Goal: Information Seeking & Learning: Learn about a topic

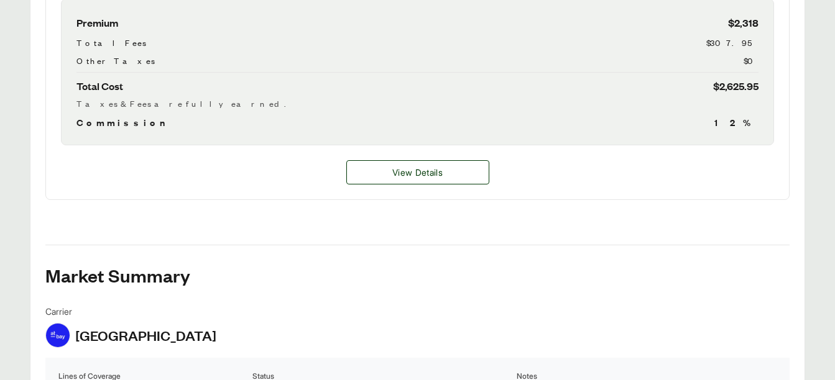
scroll to position [591, 0]
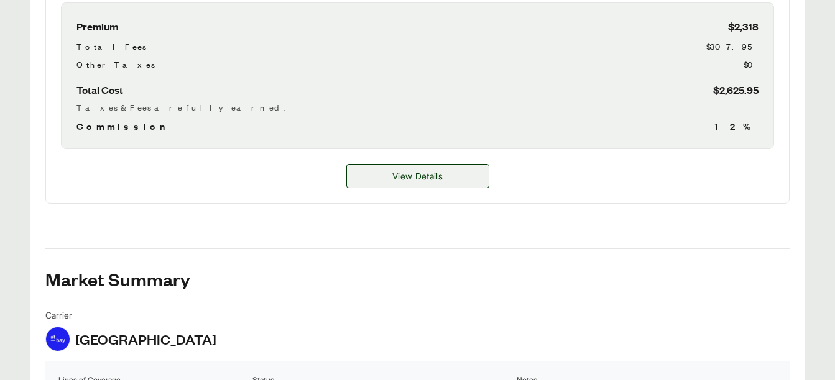
click at [437, 170] on span "View Details" at bounding box center [417, 176] width 50 height 13
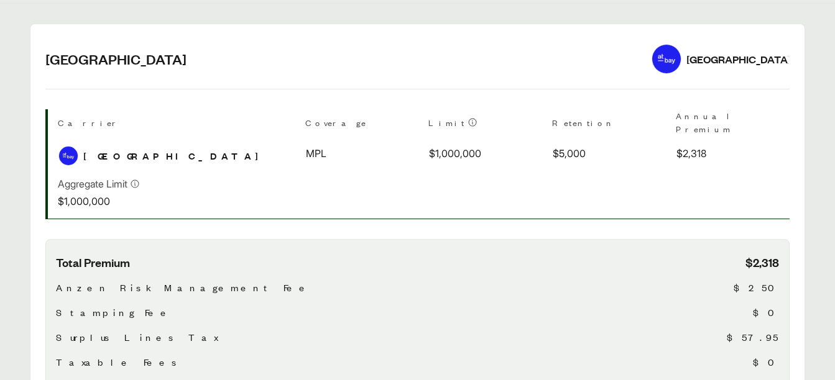
scroll to position [145, 0]
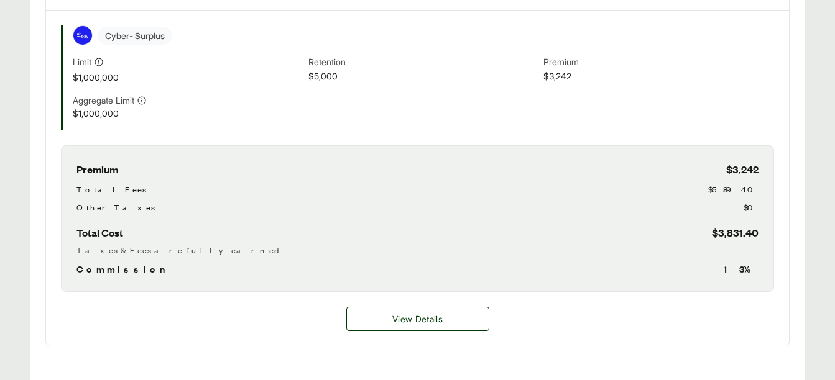
scroll to position [430, 0]
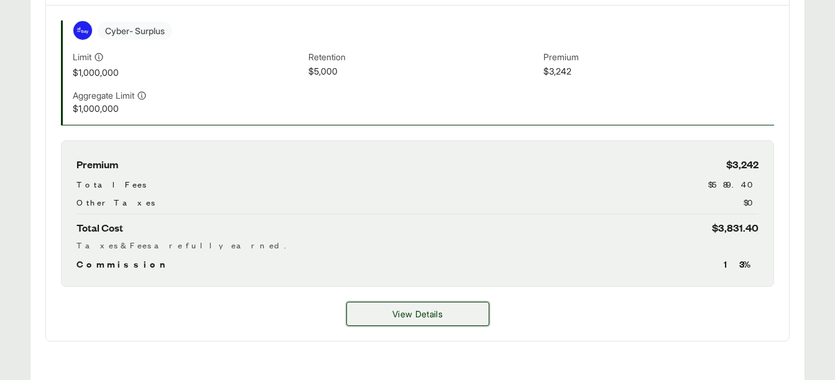
click at [440, 322] on button "View Details" at bounding box center [417, 314] width 143 height 24
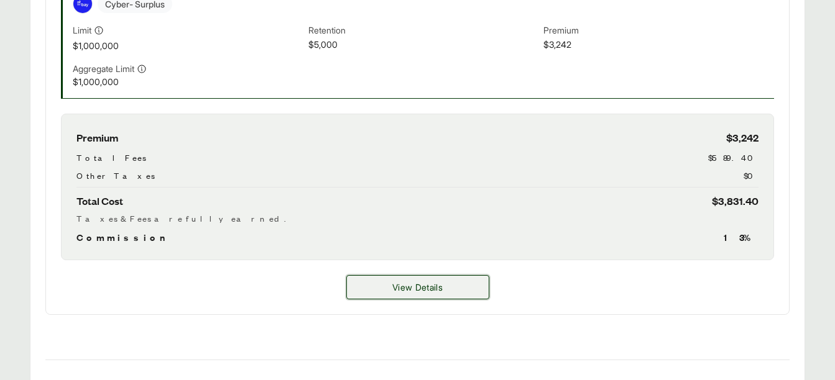
click at [466, 287] on button "View Details" at bounding box center [417, 287] width 143 height 24
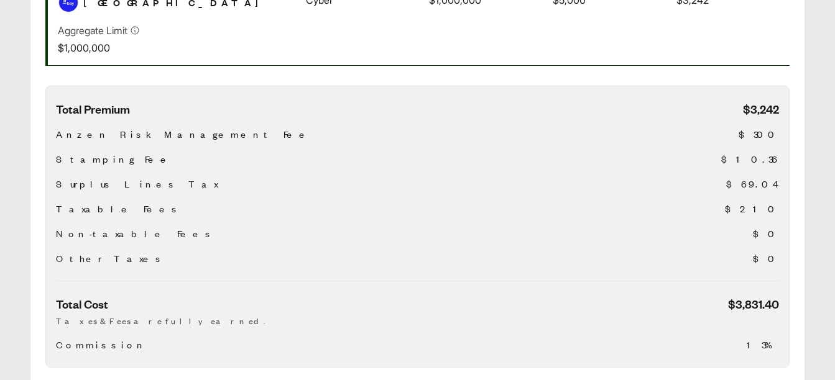
scroll to position [373, 0]
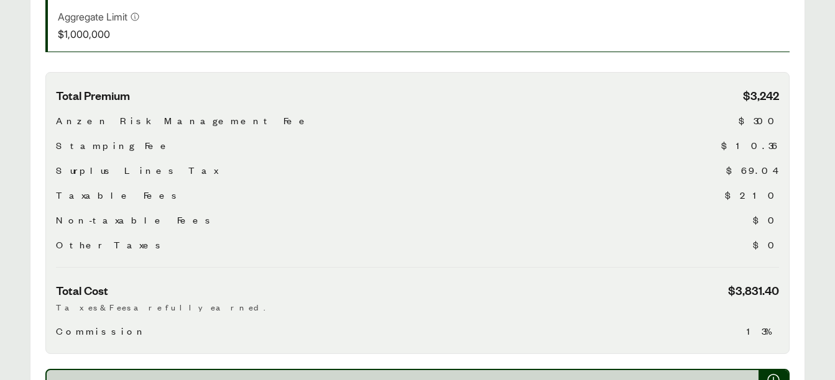
click at [111, 113] on span "Anzen Risk Management Fee" at bounding box center [183, 120] width 255 height 15
click at [418, 213] on div "Non-taxable Fees $0" at bounding box center [417, 220] width 723 height 15
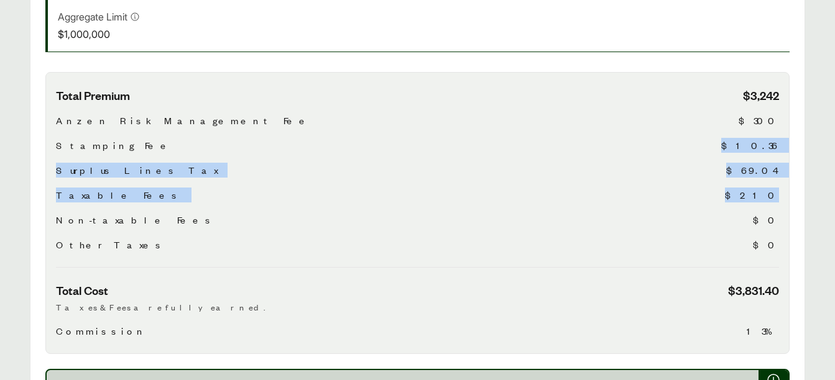
drag, startPoint x: 752, startPoint y: 132, endPoint x: 782, endPoint y: 180, distance: 56.7
click at [782, 180] on div "Total Premium $3,242 Anzen Risk Management Fee $300 Stamping Fee $10.36 Surplus…" at bounding box center [417, 213] width 744 height 282
click at [635, 163] on div "Surplus Lines Tax $69.04" at bounding box center [417, 170] width 723 height 15
